Goal: Task Accomplishment & Management: Use online tool/utility

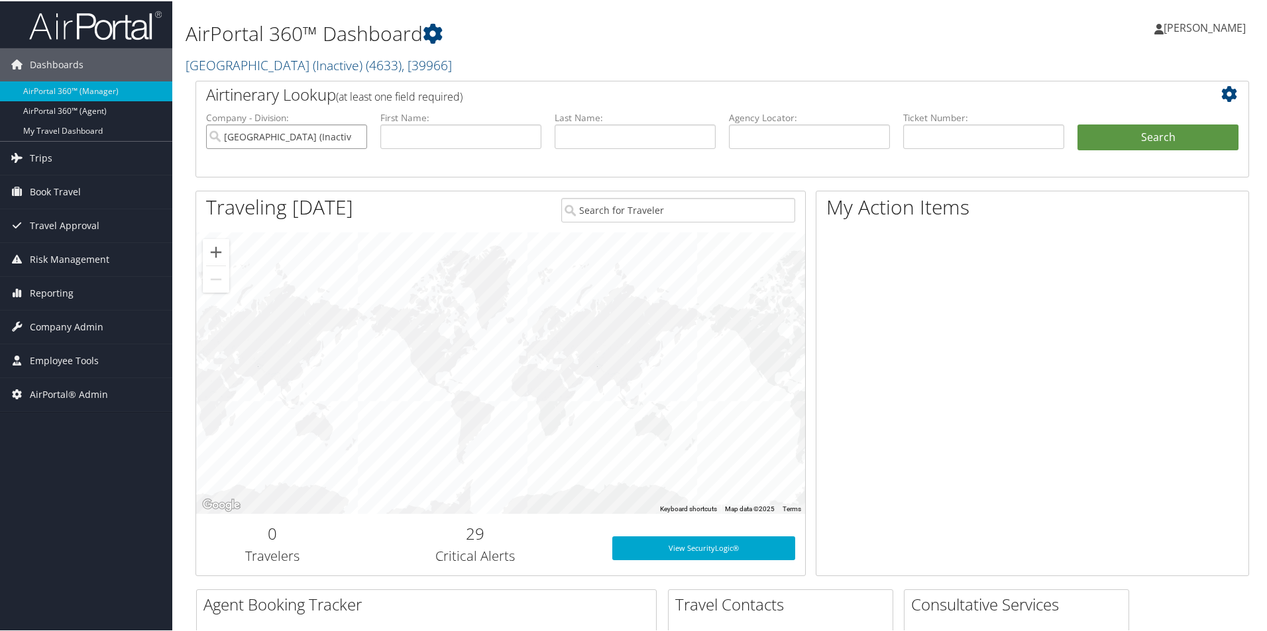
click at [354, 135] on input "[GEOGRAPHIC_DATA] (Inactive)" at bounding box center [286, 135] width 161 height 25
click at [747, 131] on input "text" at bounding box center [809, 135] width 161 height 25
click at [745, 140] on input "text" at bounding box center [809, 135] width 161 height 25
type input "d"
type input "DG7DMF"
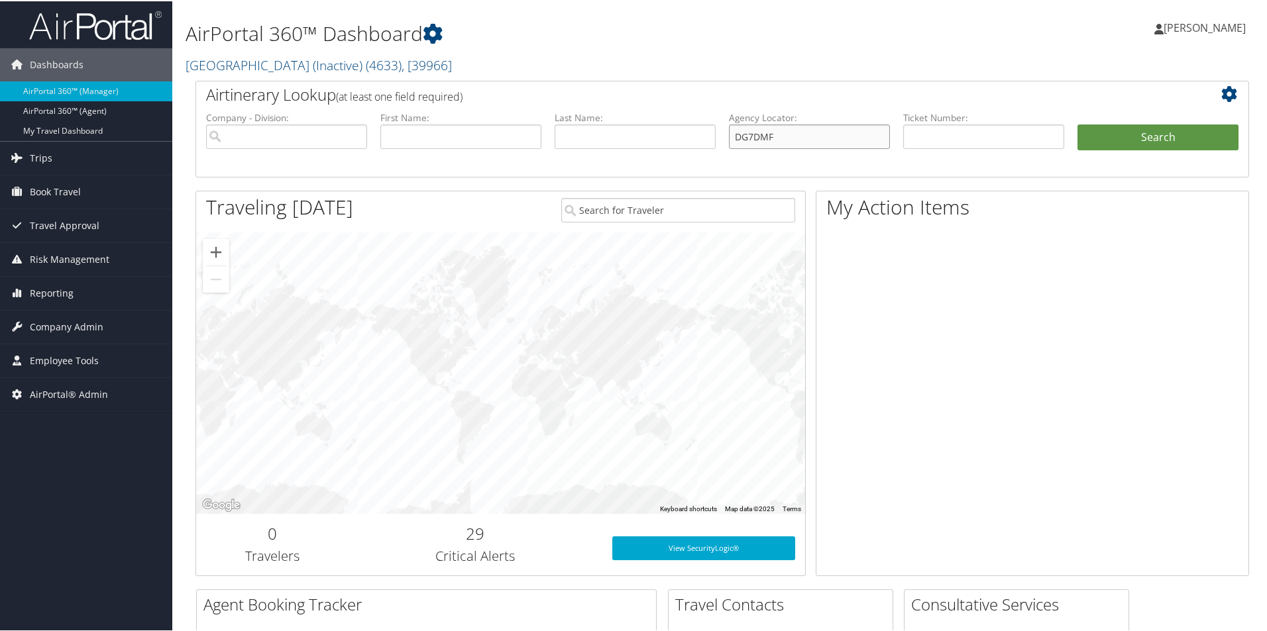
click at [1077, 123] on button "Search" at bounding box center [1157, 136] width 161 height 27
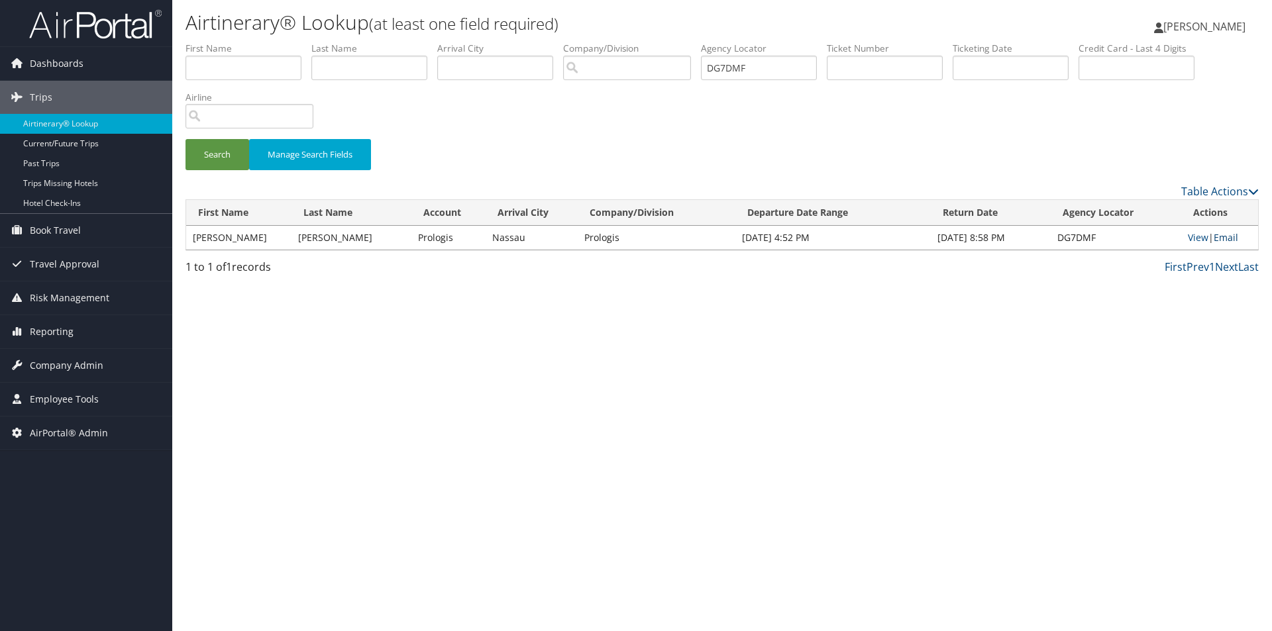
click at [1226, 234] on link "Email" at bounding box center [1226, 237] width 25 height 13
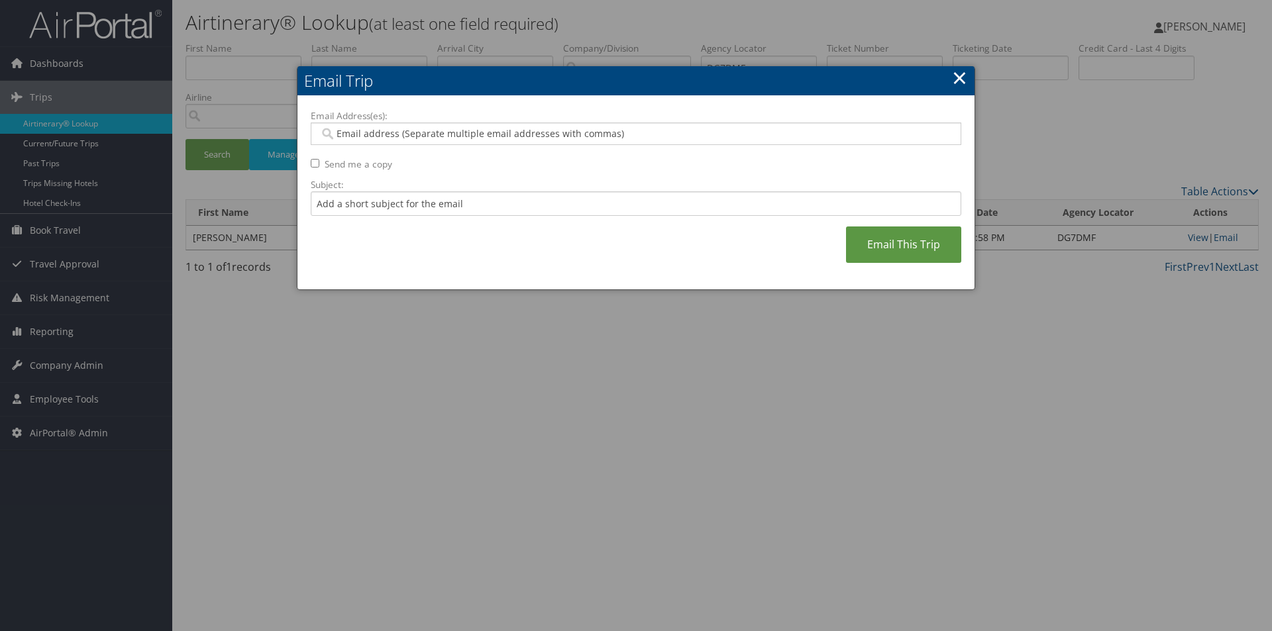
click at [460, 134] on input "Email Address(es):" at bounding box center [635, 133] width 633 height 13
type input "SAN"
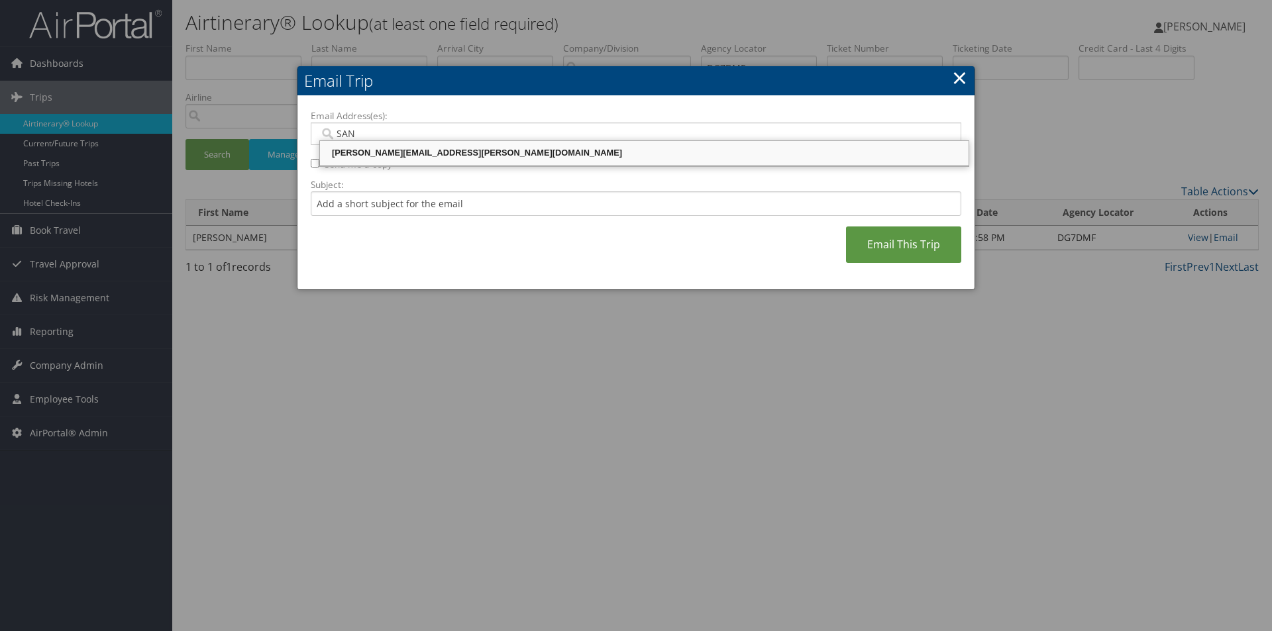
click at [445, 151] on div "SANDY.TABRON@CBTRAVEL.COM" at bounding box center [644, 152] width 645 height 13
type input "SANDY.TABRON@CBTRAVEL.COM"
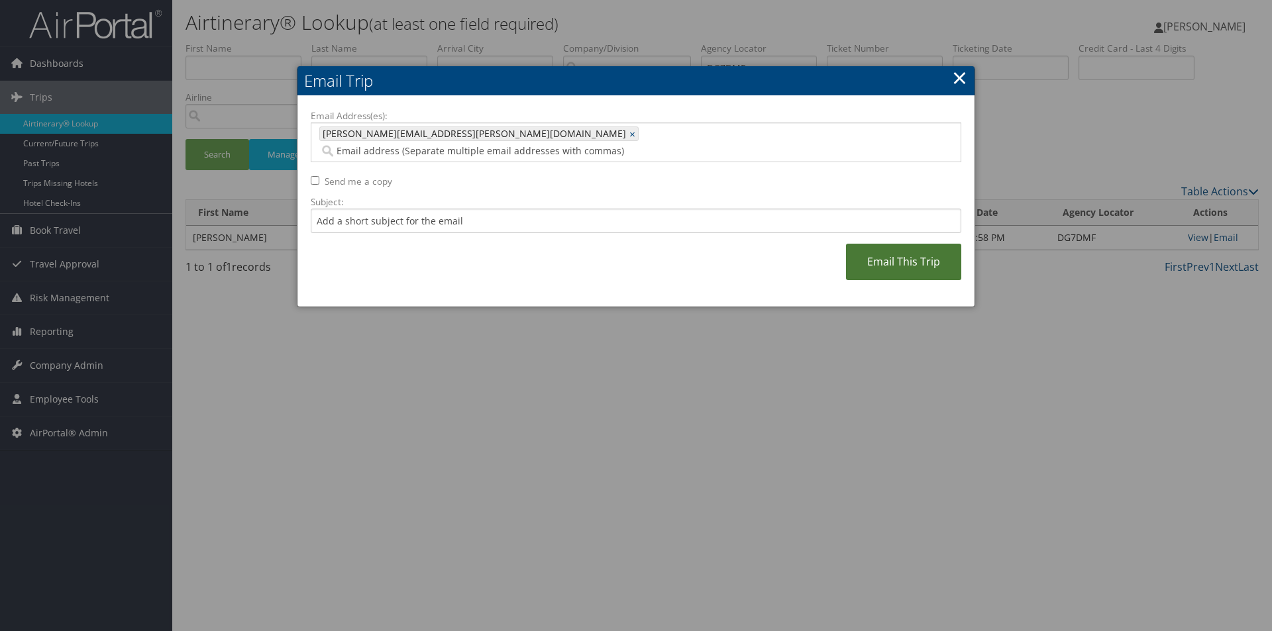
click at [900, 248] on link "Email This Trip" at bounding box center [903, 262] width 115 height 36
